Goal: Task Accomplishment & Management: Use online tool/utility

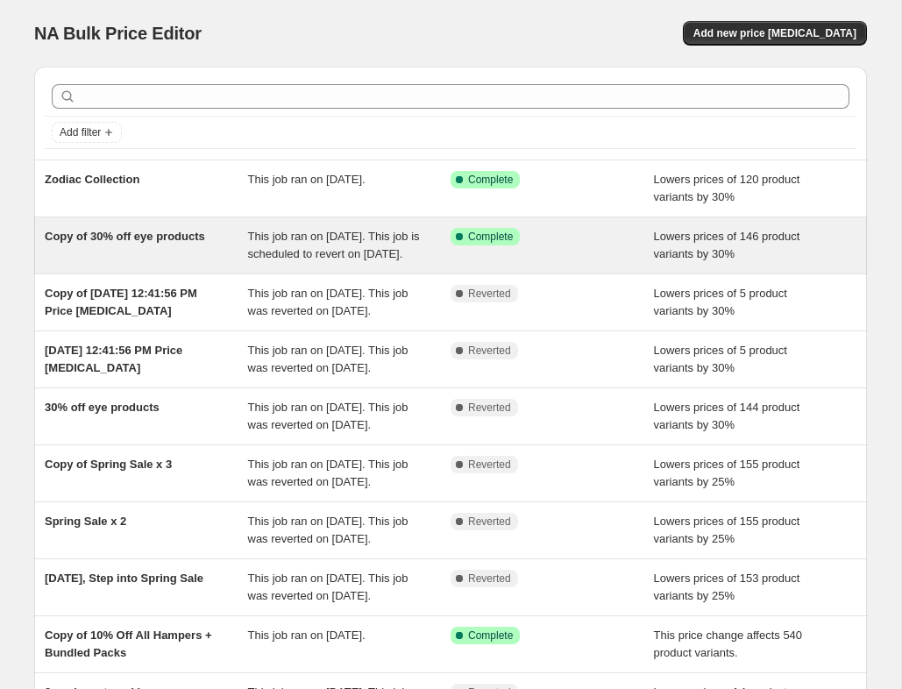
click at [153, 241] on span "Copy of 30% off eye products" at bounding box center [125, 236] width 160 height 13
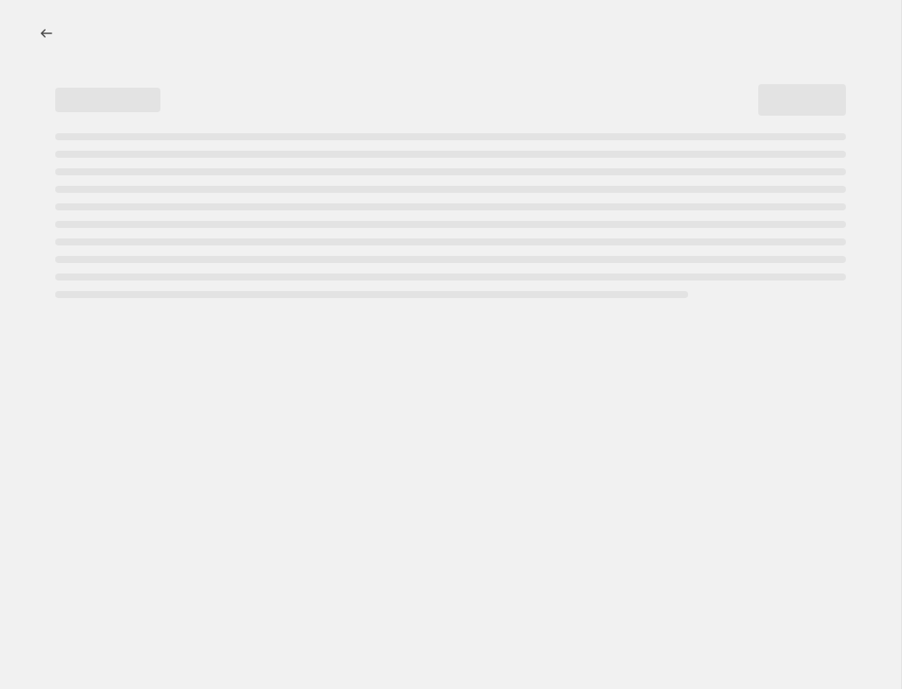
select select "percentage"
select select "collection"
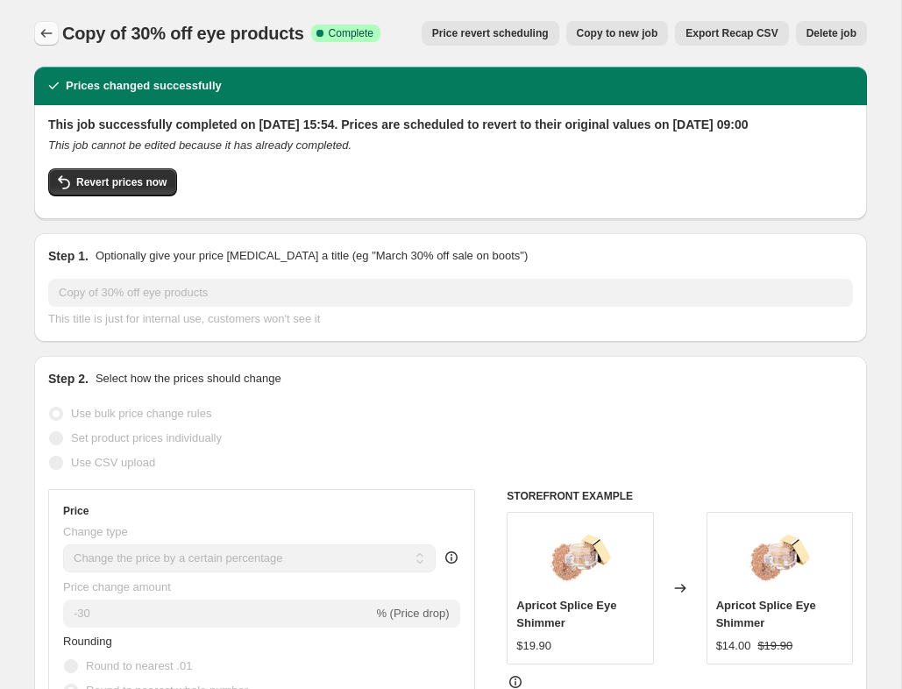
click at [45, 38] on icon "Price change jobs" at bounding box center [47, 34] width 18 height 18
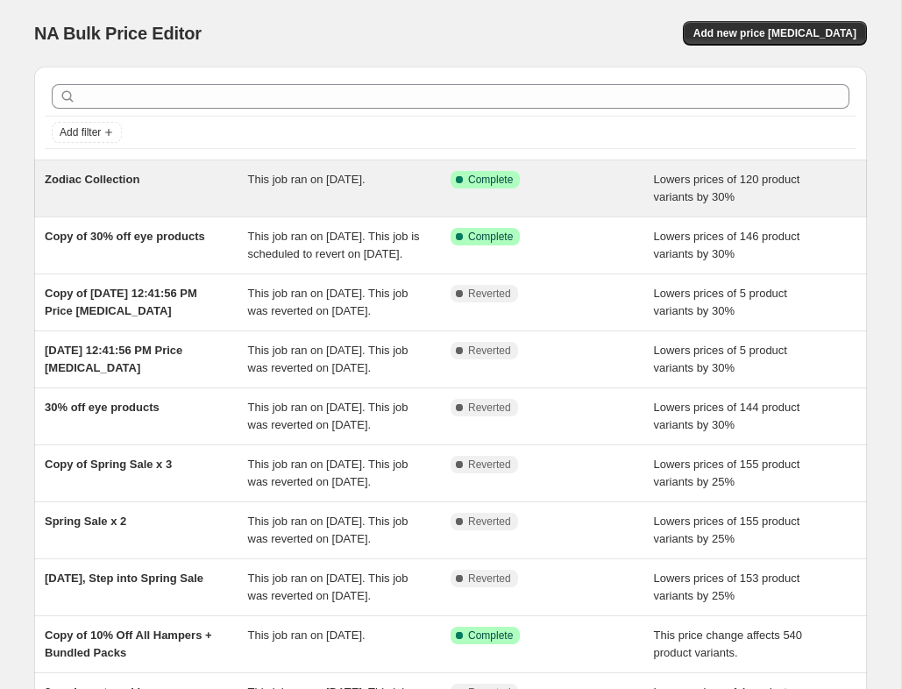
click at [131, 183] on span "Zodiac Collection" at bounding box center [92, 179] width 95 height 13
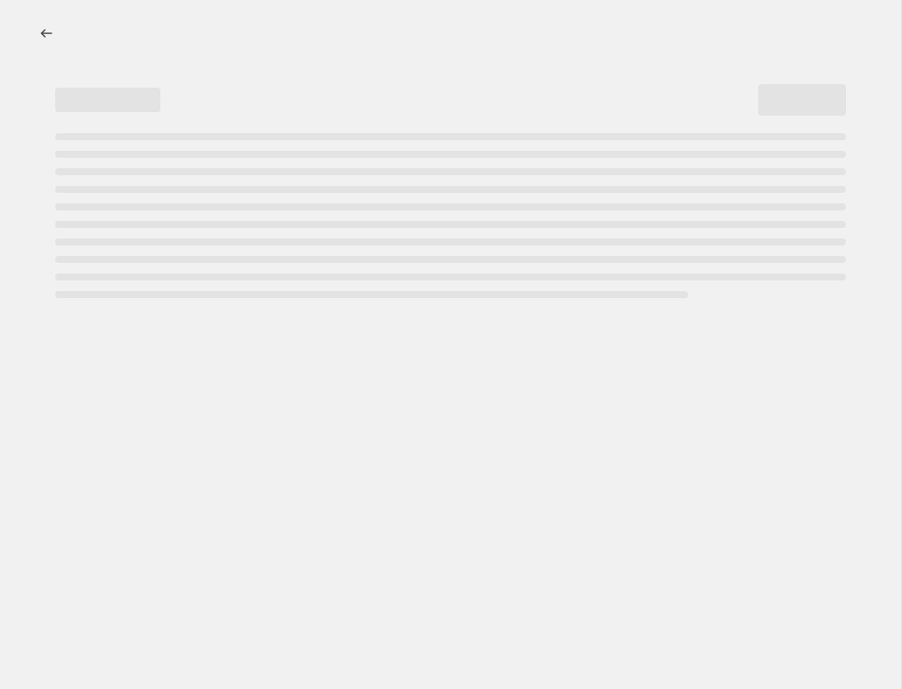
select select "percentage"
select select "collection"
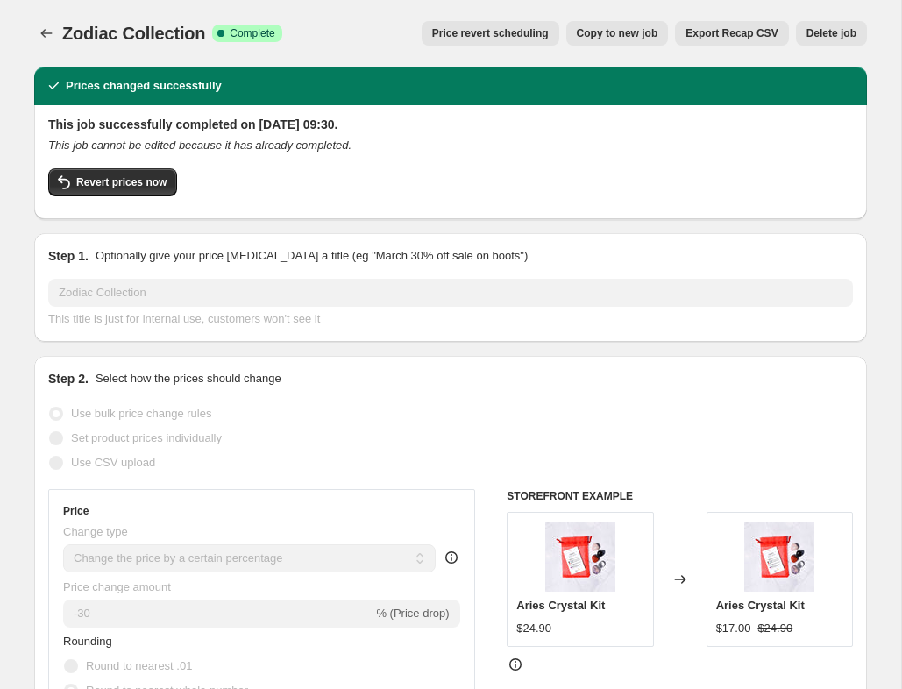
click at [503, 39] on span "Price revert scheduling" at bounding box center [490, 33] width 117 height 14
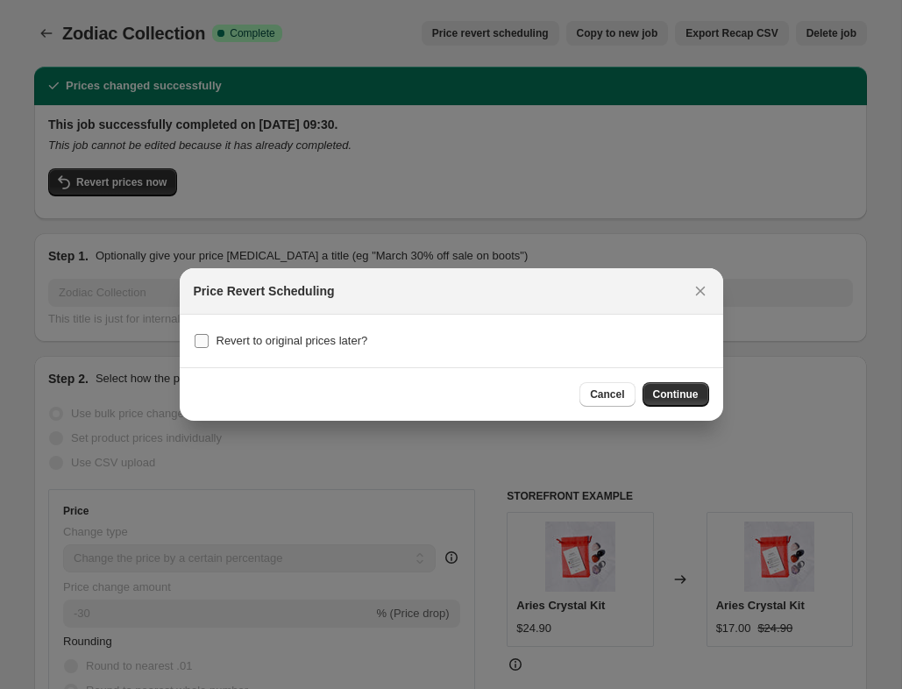
click at [311, 344] on span "Revert to original prices later?" at bounding box center [293, 340] width 152 height 13
click at [209, 344] on input "Revert to original prices later?" at bounding box center [202, 341] width 14 height 14
checkbox input "true"
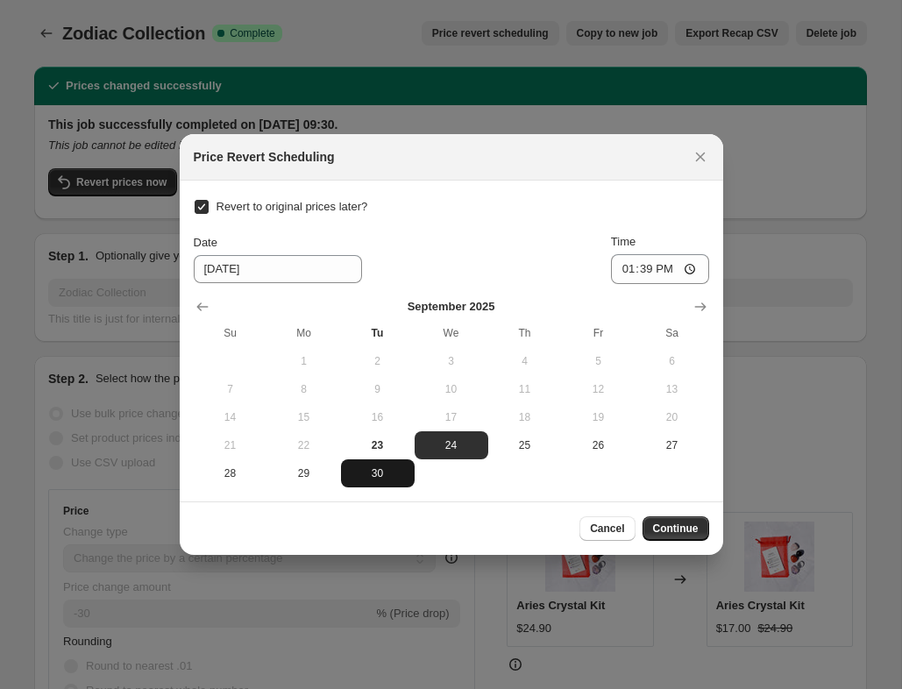
click at [382, 472] on span "30" at bounding box center [378, 474] width 60 height 14
type input "[DATE]"
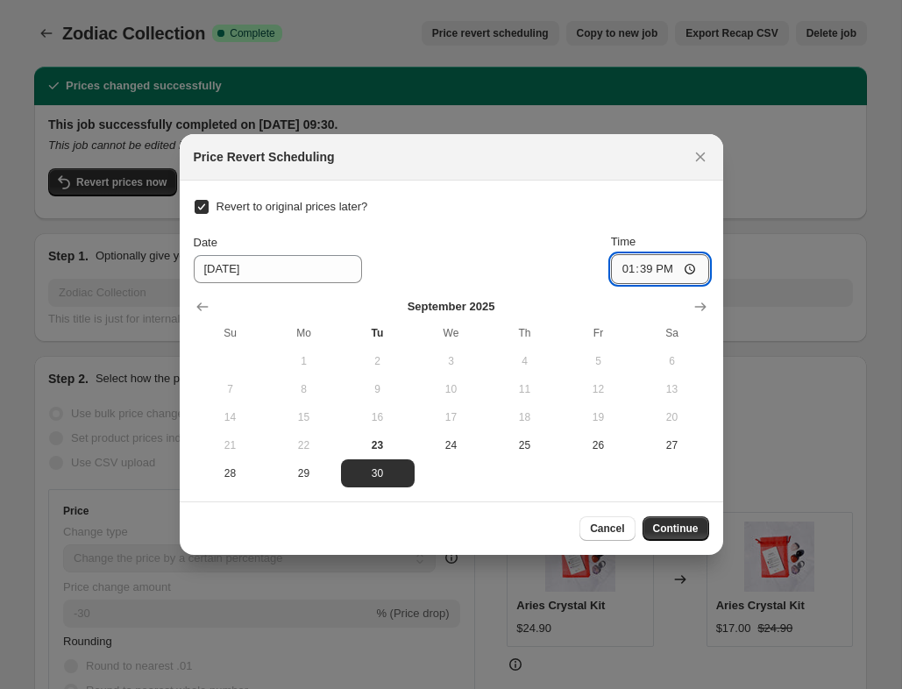
click at [630, 271] on input "13:39" at bounding box center [660, 269] width 98 height 30
click at [689, 269] on input "12:00" at bounding box center [660, 269] width 98 height 30
type input "12:00"
click at [674, 538] on button "Continue" at bounding box center [676, 529] width 67 height 25
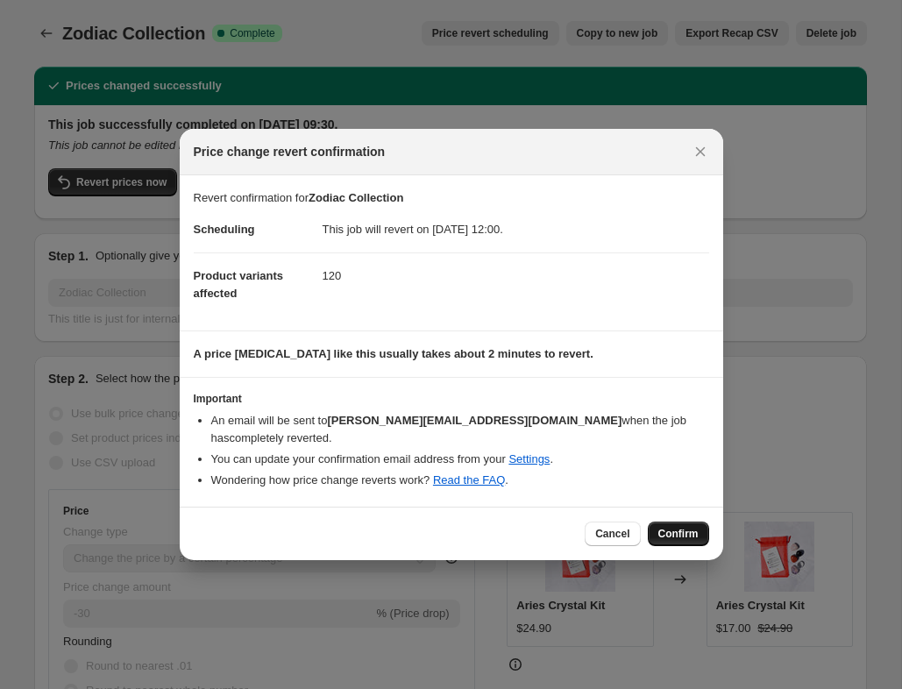
click at [665, 537] on span "Confirm" at bounding box center [679, 534] width 40 height 14
